Goal: Transaction & Acquisition: Purchase product/service

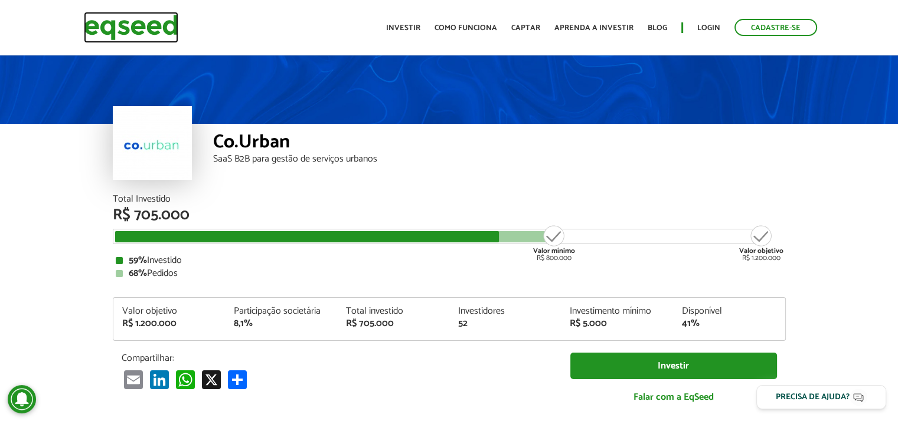
click at [119, 31] on img at bounding box center [131, 27] width 94 height 31
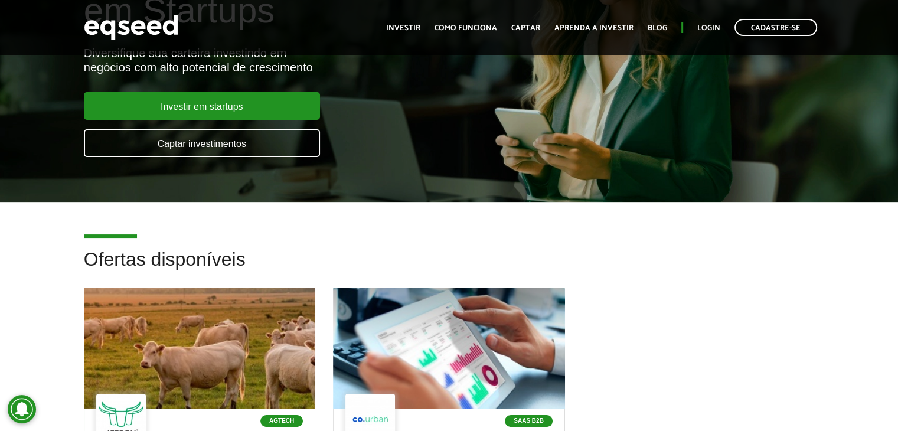
scroll to position [177, 0]
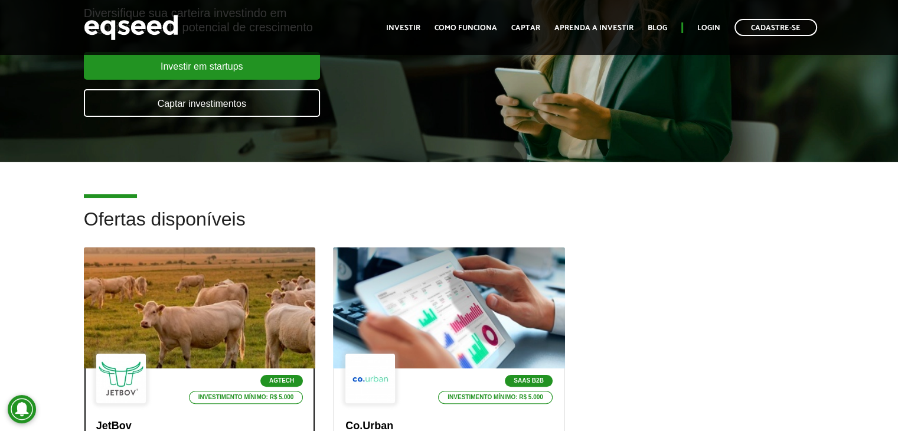
click at [204, 292] on div at bounding box center [199, 307] width 278 height 145
